Goal: Information Seeking & Learning: Learn about a topic

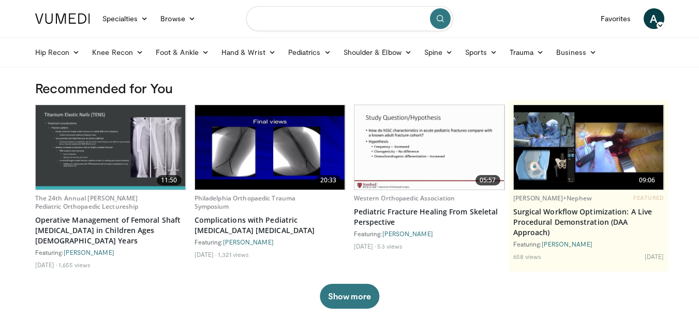
click at [302, 24] on input "Search topics, interventions" at bounding box center [349, 18] width 207 height 25
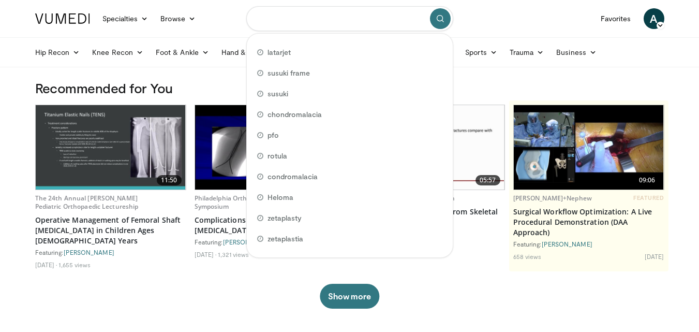
click at [302, 24] on input "Search topics, interventions" at bounding box center [349, 18] width 207 height 25
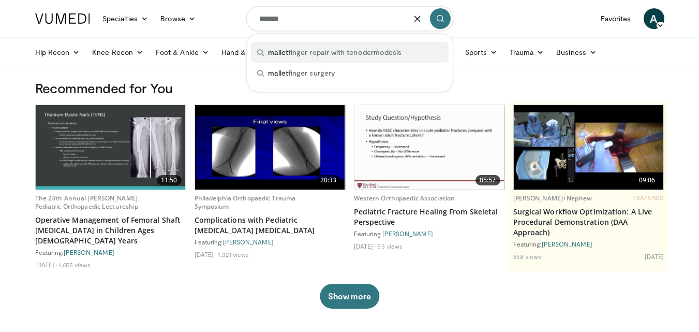
click at [316, 51] on span "mallet finger repair with tenodermodesis" at bounding box center [335, 52] width 134 height 10
type input "**********"
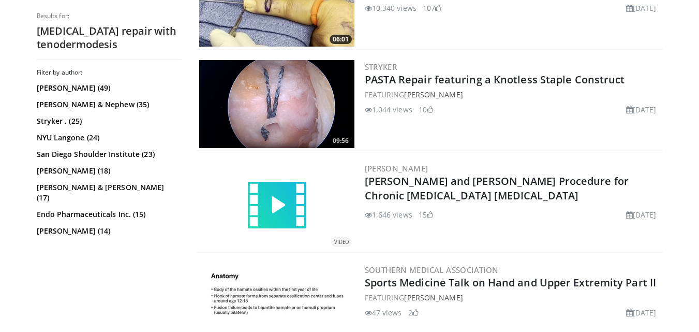
scroll to position [527, 0]
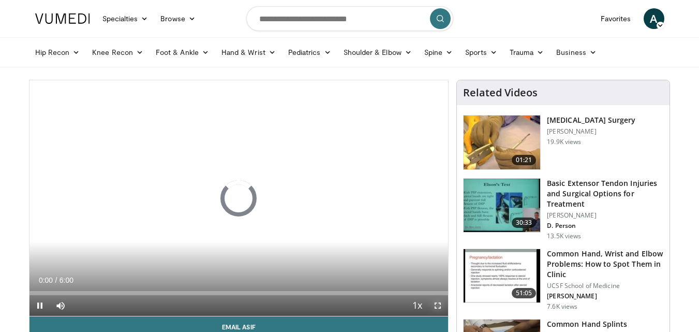
click at [436, 304] on span "Video Player" at bounding box center [438, 305] width 21 height 21
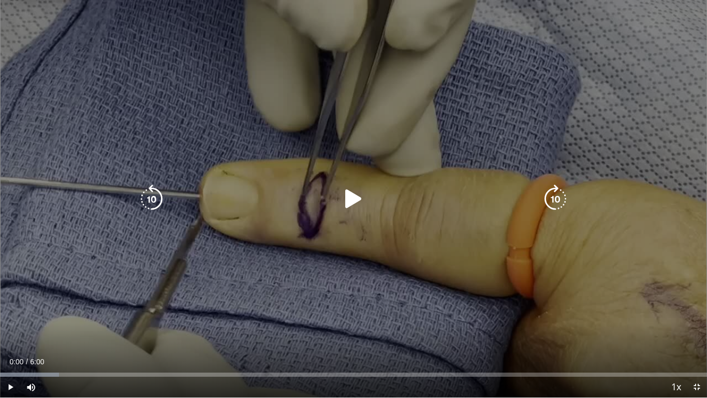
click at [346, 194] on icon "Video Player" at bounding box center [353, 198] width 29 height 29
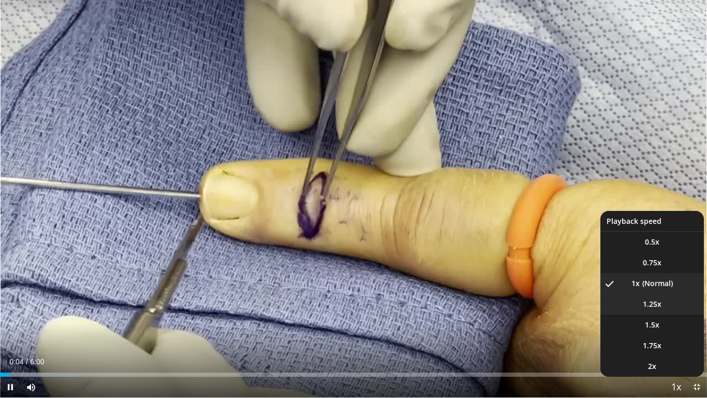
click at [650, 304] on span "1.25x" at bounding box center [652, 304] width 19 height 10
click at [647, 322] on span "1.5x" at bounding box center [652, 324] width 14 height 10
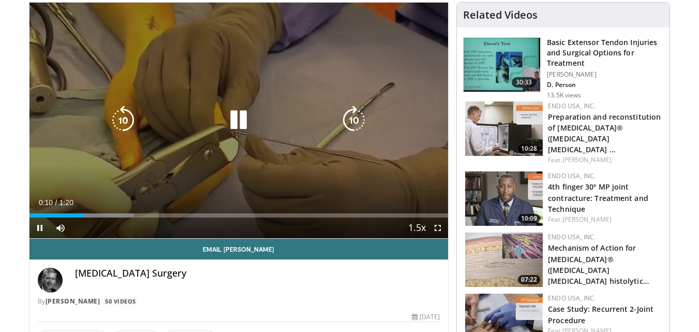
scroll to position [76, 0]
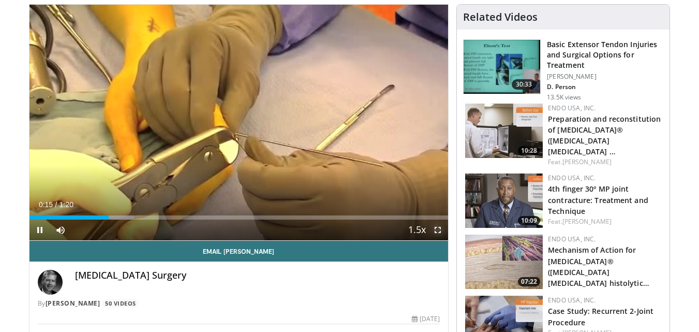
click at [436, 226] on span "Video Player" at bounding box center [438, 230] width 21 height 21
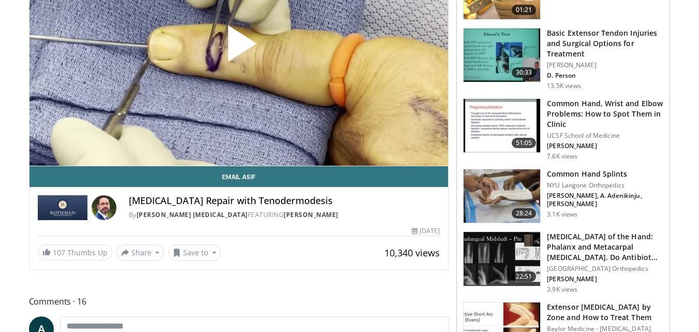
scroll to position [157, 0]
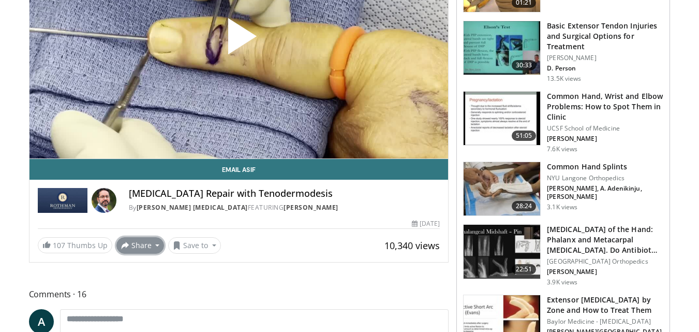
click at [148, 241] on button "Share" at bounding box center [140, 245] width 48 height 17
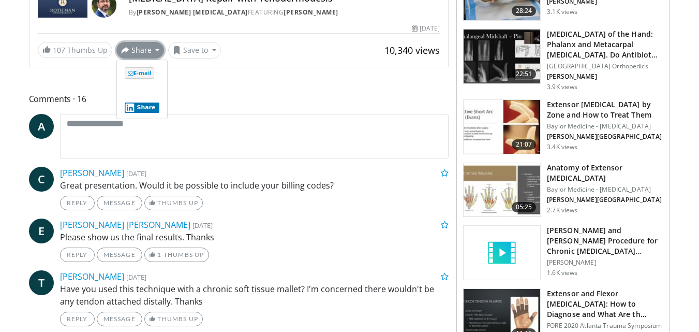
scroll to position [354, 0]
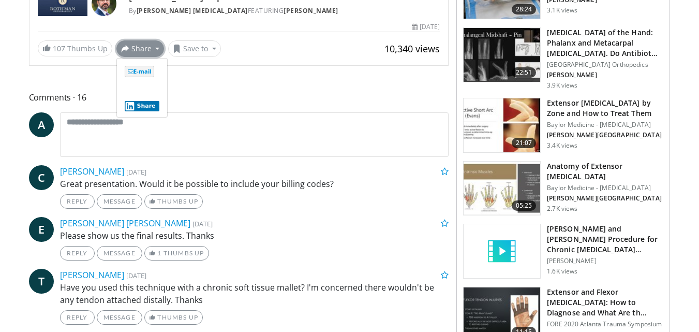
click at [558, 173] on h3 "Anatomy of Extensor [MEDICAL_DATA]" at bounding box center [605, 171] width 116 height 21
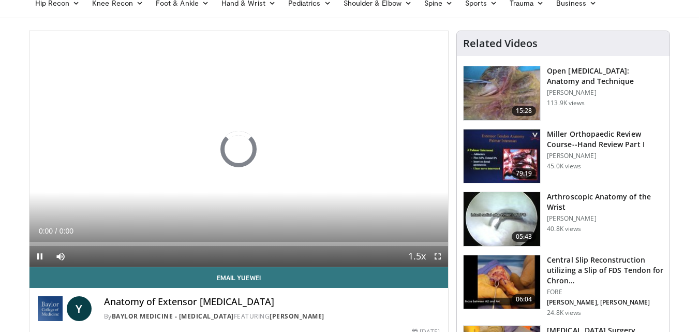
scroll to position [57, 0]
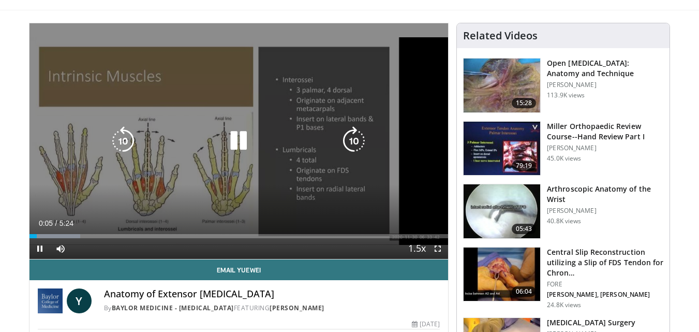
click at [435, 249] on video-js "**********" at bounding box center [239, 141] width 419 height 236
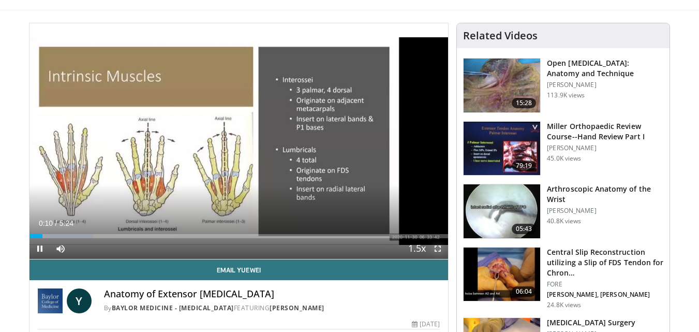
click at [436, 247] on span "Video Player" at bounding box center [438, 248] width 21 height 21
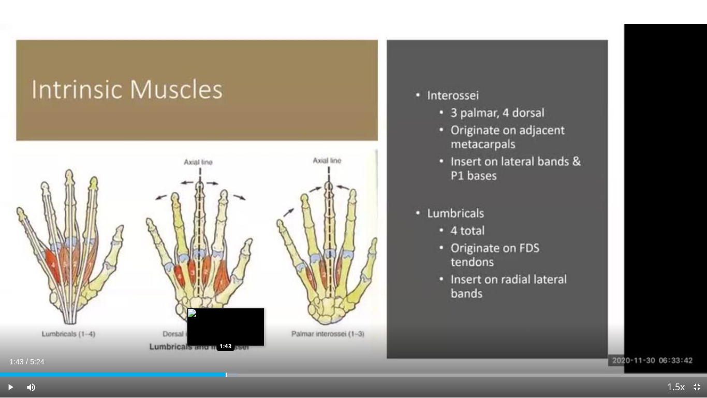
click at [226, 331] on div "Loaded : 33.65% 1:43 1:43" at bounding box center [353, 372] width 707 height 10
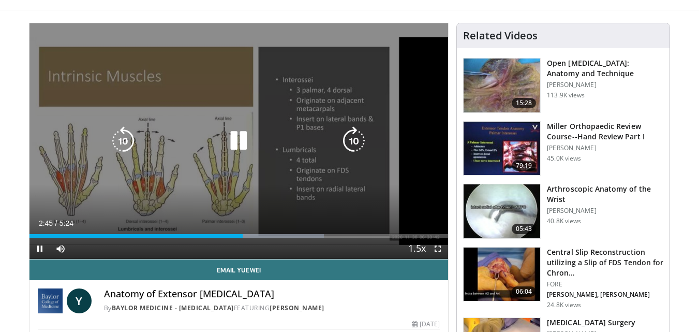
click at [319, 62] on div "10 seconds Tap to unmute" at bounding box center [239, 141] width 419 height 236
